Goal: Information Seeking & Learning: Learn about a topic

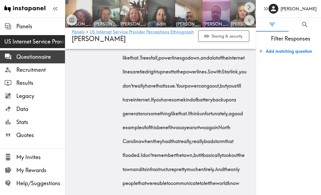
scroll to position [1890, 0]
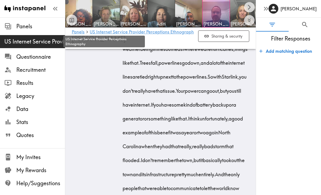
click at [29, 43] on span "US Internet Service Provider Perceptions Ethnography" at bounding box center [34, 42] width 61 height 8
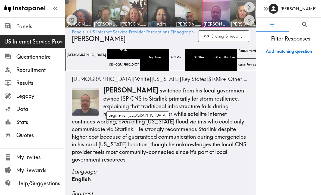
scroll to position [0, 0]
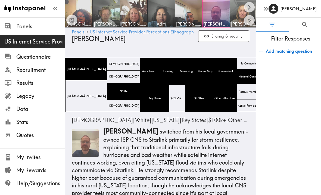
click at [76, 5] on div at bounding box center [71, 14] width 11 height 24
click at [249, 19] on icon "Expand to show all items" at bounding box center [249, 20] width 6 height 6
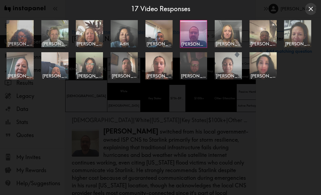
click at [19, 30] on img at bounding box center [20, 33] width 29 height 29
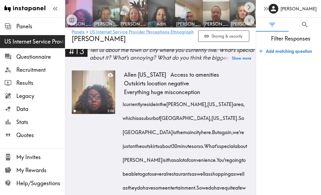
scroll to position [702, 0]
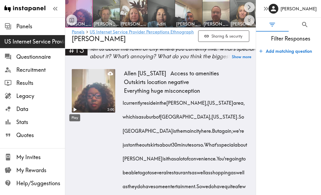
click at [75, 109] on icon "Play" at bounding box center [75, 110] width 3 height 4
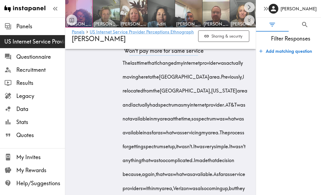
scroll to position [1778, 0]
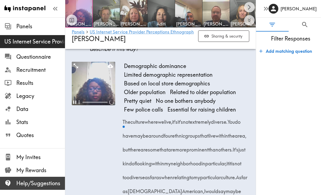
scroll to position [1225, 0]
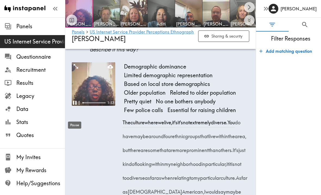
click at [74, 105] on icon "Pause" at bounding box center [75, 103] width 4 height 4
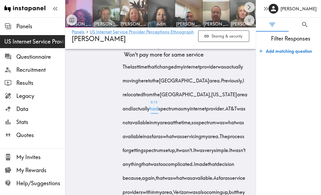
scroll to position [1777, 0]
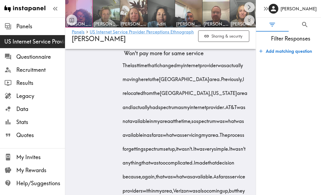
click at [76, 39] on icon "Play" at bounding box center [75, 37] width 3 height 4
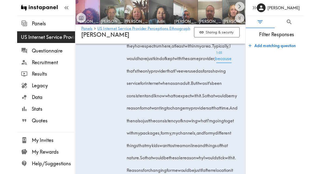
scroll to position [1972, 0]
